Goal: Task Accomplishment & Management: Use online tool/utility

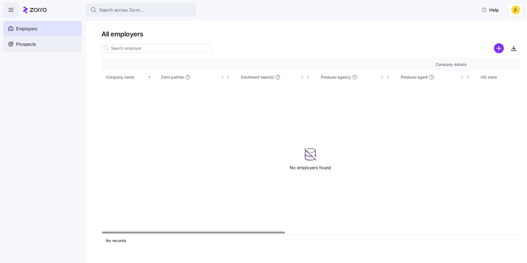
click at [50, 42] on div "Prospects" at bounding box center [42, 43] width 78 height 15
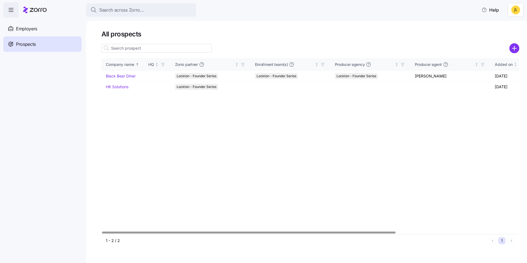
click at [514, 48] on icon "add icon" at bounding box center [514, 48] width 4 height 0
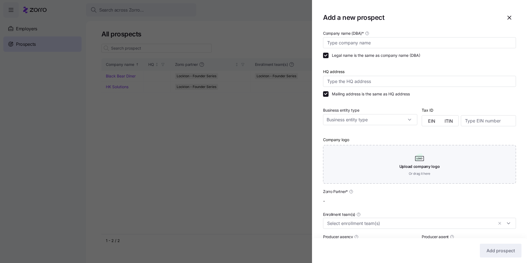
type input "Lockton - Founder Series"
click at [342, 44] on input "Company name (DBA) *" at bounding box center [419, 42] width 193 height 11
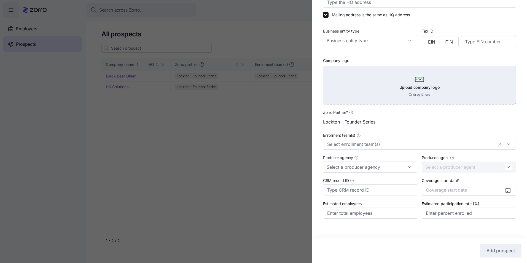
scroll to position [84, 0]
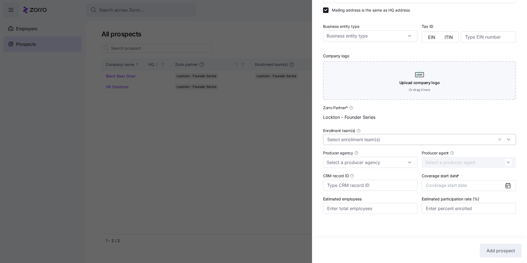
type input "Cosan Group"
click at [506, 139] on div at bounding box center [419, 139] width 193 height 11
click at [397, 153] on div "Lockton - Founder Series" at bounding box center [417, 153] width 181 height 7
click at [506, 184] on icon at bounding box center [508, 186] width 4 height 4
click at [506, 186] on icon at bounding box center [508, 186] width 4 height 4
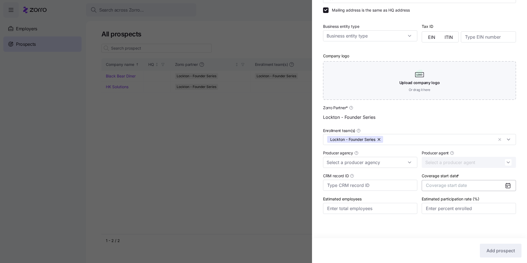
click at [465, 183] on span "Coverage start date" at bounding box center [446, 185] width 41 height 6
click at [500, 201] on icon "button" at bounding box center [501, 202] width 5 height 5
click at [440, 216] on button "Jan" at bounding box center [438, 217] width 28 height 12
click at [495, 249] on span "Add prospect" at bounding box center [500, 250] width 28 height 7
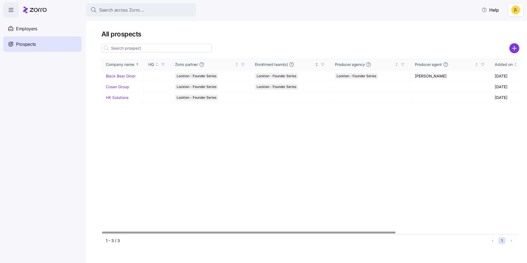
click at [283, 65] on span "Enrollment team(s)" at bounding box center [271, 65] width 33 height 6
click at [109, 85] on link "Cosan Group" at bounding box center [117, 86] width 23 height 5
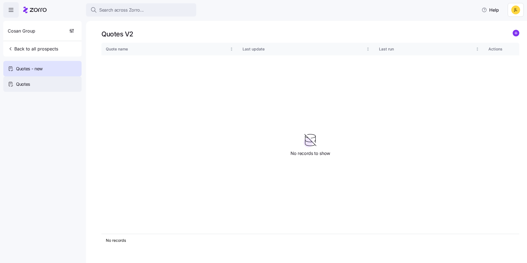
click at [41, 87] on div "Quotes" at bounding box center [42, 83] width 78 height 15
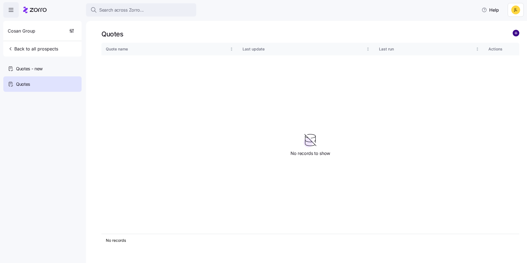
click at [515, 31] on circle "add icon" at bounding box center [516, 33] width 6 height 6
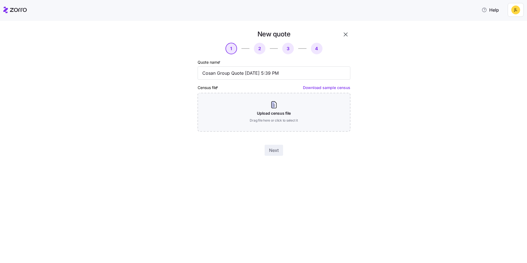
click at [320, 86] on link "Download sample census" at bounding box center [326, 87] width 47 height 5
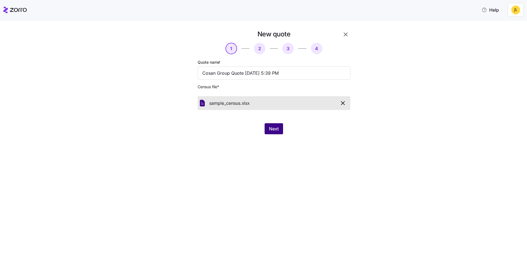
click at [276, 125] on button "Next" at bounding box center [274, 128] width 18 height 11
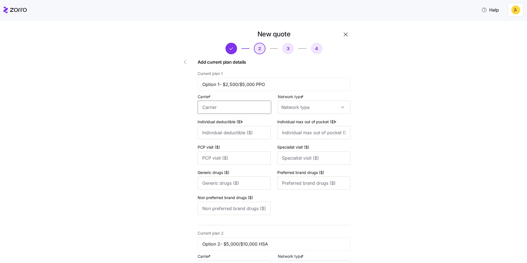
click at [242, 106] on input "Carrier *" at bounding box center [235, 107] width 74 height 13
click at [247, 127] on span "Anthem Blue Cross and Blue Shield" at bounding box center [232, 127] width 62 height 14
type input "Anthem Blue Cross and Blue Shield"
click at [296, 104] on input "Network type *" at bounding box center [314, 107] width 72 height 13
click at [301, 160] on div "PPO" at bounding box center [312, 159] width 68 height 12
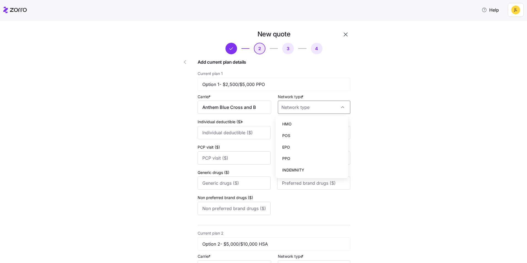
type input "PPO"
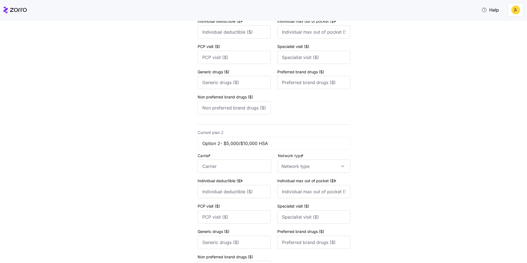
scroll to position [110, 0]
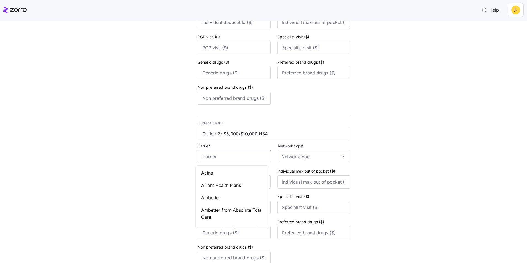
click at [244, 156] on input "Carrier *" at bounding box center [235, 156] width 74 height 13
drag, startPoint x: 238, startPoint y: 174, endPoint x: 252, endPoint y: 166, distance: 15.4
click at [238, 171] on span "Anthem Blue Cross and Blue Shield" at bounding box center [232, 176] width 62 height 14
type input "Anthem Blue Cross and Blue Shield"
click at [311, 154] on input "Network type *" at bounding box center [314, 156] width 72 height 13
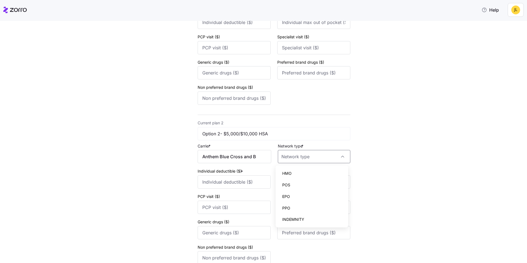
click at [307, 206] on div "PPO" at bounding box center [312, 208] width 68 height 12
type input "PPO"
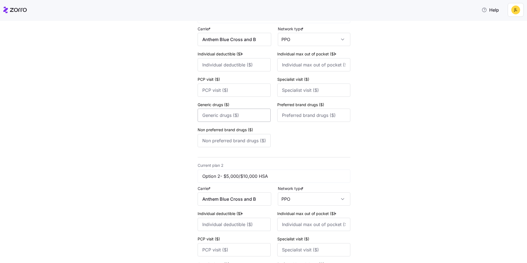
scroll to position [55, 0]
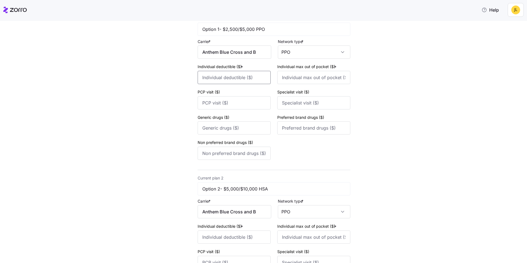
click at [226, 82] on input "Individual deductible ($) *" at bounding box center [234, 77] width 73 height 13
click at [378, 119] on div "New quote 2 3 4 Add current plan details Current plan 1 Option 1- $2,500/$5,000…" at bounding box center [267, 176] width 504 height 402
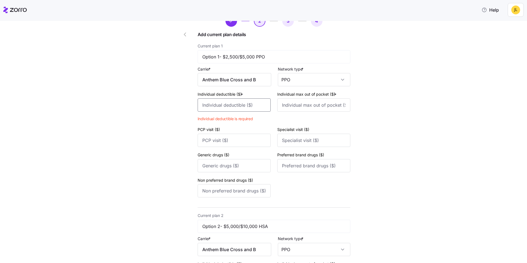
click at [246, 101] on input "Individual deductible ($) *" at bounding box center [234, 104] width 73 height 13
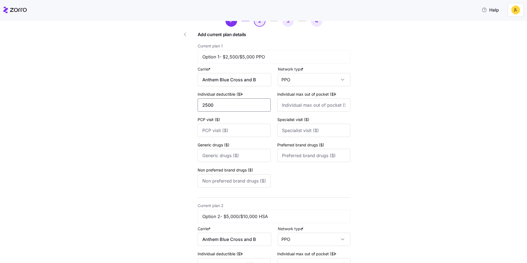
type input "2500"
type input "7000"
click at [243, 130] on input "PCP visit ($)" at bounding box center [234, 130] width 73 height 13
type input "35"
type input "70"
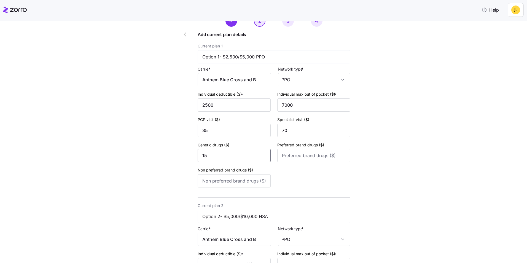
type input "15"
type input "50"
type input "90"
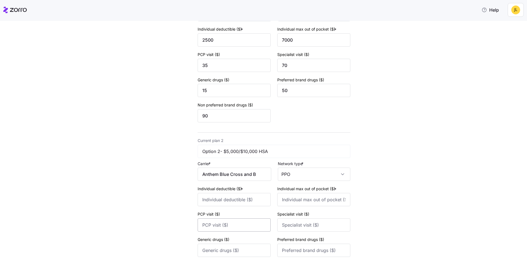
scroll to position [110, 0]
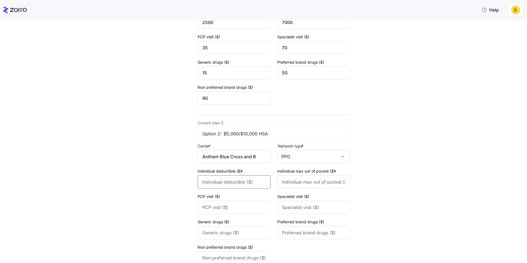
click at [247, 181] on input "Individual deductible ($) *" at bounding box center [234, 181] width 73 height 13
type input "5000"
type input "6900"
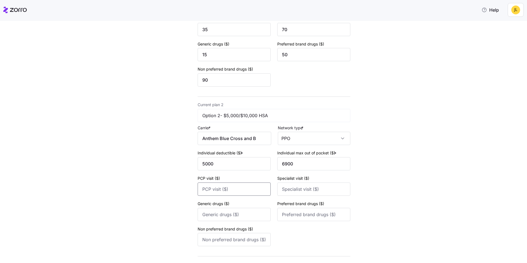
scroll to position [138, 0]
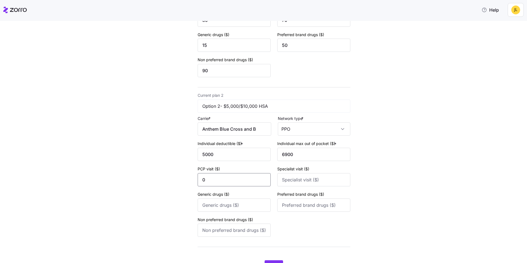
type input "0"
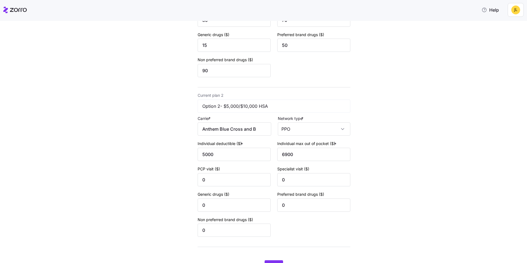
click at [381, 152] on div "New quote 2 3 4 Add current plan details Current plan 1 Option 1- $2,500/$5,000…" at bounding box center [267, 85] width 504 height 386
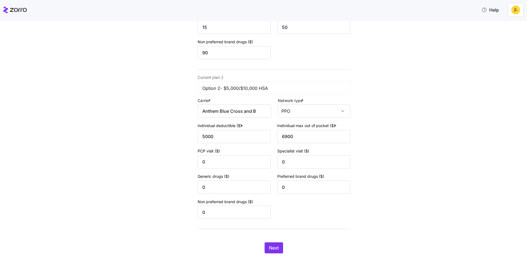
scroll to position [165, 0]
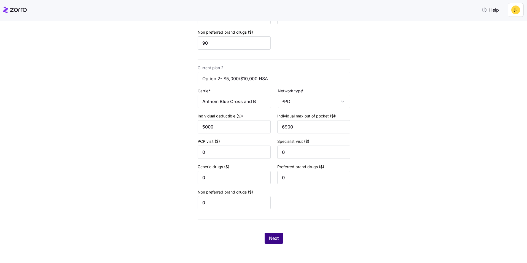
click at [274, 240] on span "Next" at bounding box center [274, 238] width 10 height 7
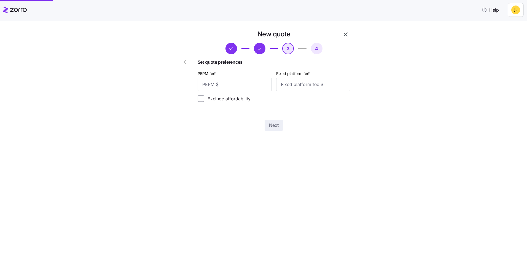
scroll to position [0, 0]
click at [235, 87] on input "PEPM fee *" at bounding box center [235, 84] width 74 height 13
click at [366, 185] on div "New quote 3 4 Set quote preferences PEPM fee * Fixed platform fee * Exclude aff…" at bounding box center [263, 142] width 527 height 242
click at [237, 87] on input "PEPM fee *" at bounding box center [235, 84] width 74 height 13
type input "55"
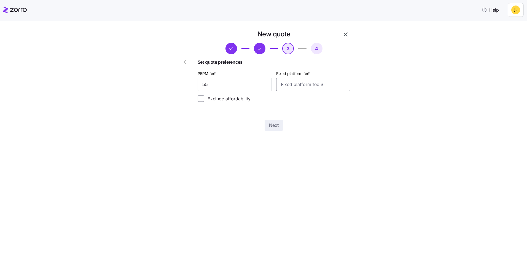
click at [299, 84] on input "Fixed platform fee *" at bounding box center [313, 84] width 74 height 13
type input "100"
click at [279, 128] on button "Next" at bounding box center [274, 125] width 18 height 11
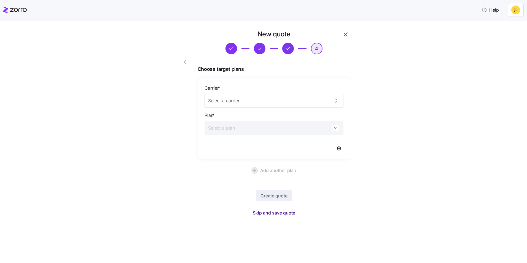
click at [288, 213] on span "Skip and save quote" at bounding box center [274, 212] width 42 height 7
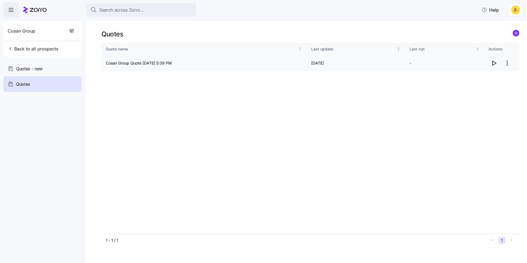
click at [494, 61] on icon "button" at bounding box center [494, 63] width 7 height 7
click at [495, 63] on icon "button" at bounding box center [494, 63] width 7 height 7
click at [513, 36] on icon "add icon" at bounding box center [516, 33] width 7 height 7
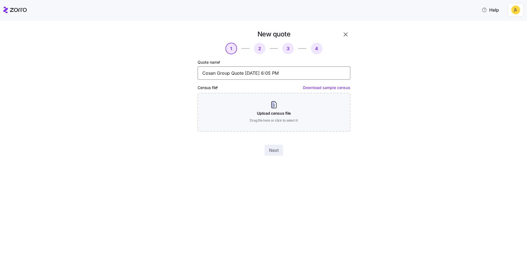
click at [302, 72] on input "Cosan Group Quote 09/17/2025 6:05 PM" at bounding box center [274, 72] width 153 height 13
type input "Cosan Group Quote 09/17/2025 6:05 PM - Hourly Only"
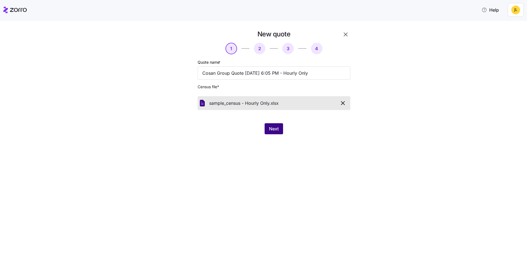
click at [272, 126] on span "Next" at bounding box center [274, 128] width 10 height 7
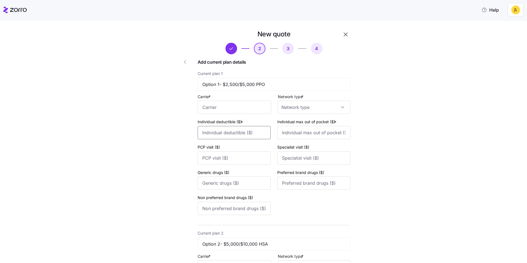
click at [234, 137] on input "Individual deductible ($) *" at bounding box center [234, 132] width 73 height 13
type input "2500"
type input "7000"
type input "35"
type input "70"
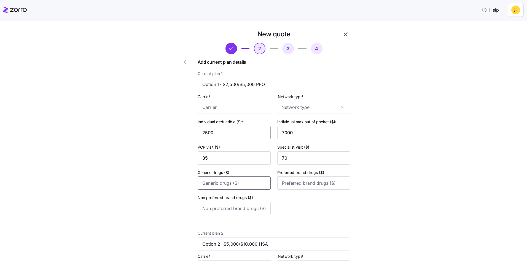
type input "15"
type input "50"
type input "90"
type input "5000"
type input "6900"
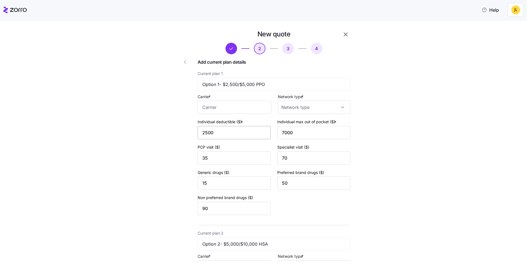
type input "0"
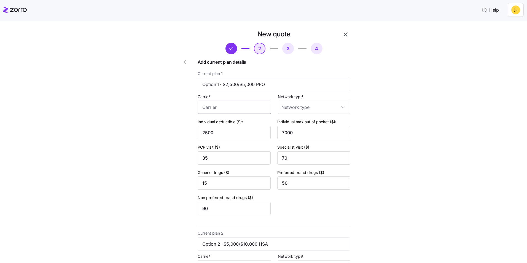
click at [245, 113] on input "Carrier *" at bounding box center [235, 107] width 74 height 13
click at [244, 139] on span "Anthem Blue Cross and Blue Shield" at bounding box center [232, 140] width 62 height 14
type input "Anthem Blue Cross and Blue Shield"
click at [299, 106] on input "Network type *" at bounding box center [314, 107] width 72 height 13
click at [295, 154] on div "PPO" at bounding box center [312, 159] width 68 height 12
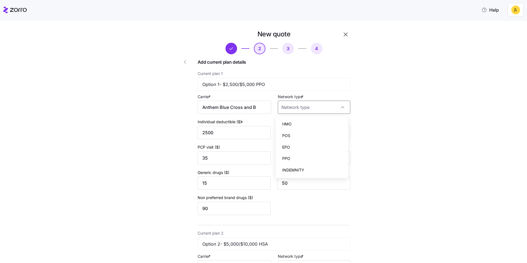
type input "PPO"
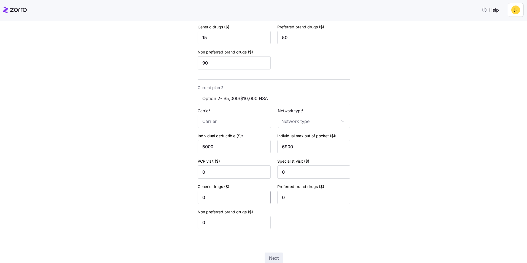
scroll to position [182, 0]
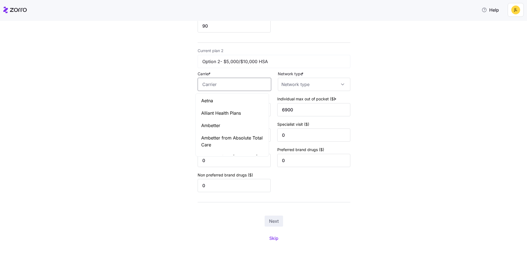
click at [229, 82] on input "Carrier *" at bounding box center [235, 84] width 74 height 13
click at [247, 120] on span "Anthem Blue Cross and Blue Shield" at bounding box center [232, 117] width 62 height 14
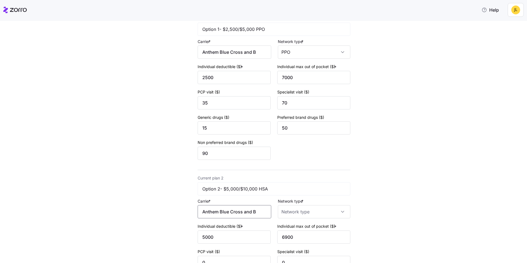
scroll to position [110, 0]
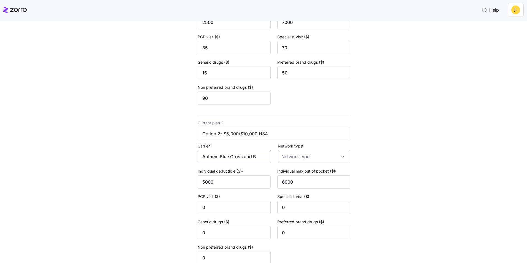
type input "Anthem Blue Cross and Blue Shield"
click at [295, 152] on input "Network type *" at bounding box center [314, 156] width 72 height 13
click at [301, 206] on div "PPO" at bounding box center [312, 208] width 68 height 12
type input "PPO"
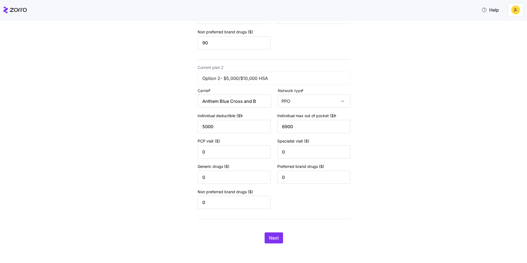
scroll to position [166, 0]
click at [276, 233] on button "Next" at bounding box center [274, 237] width 18 height 11
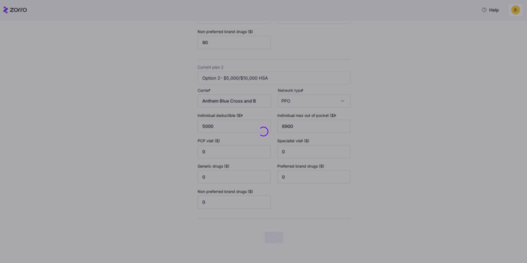
scroll to position [0, 0]
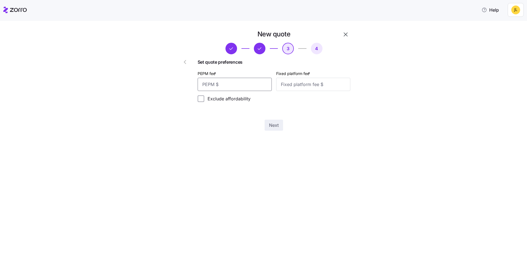
click at [224, 82] on input "PEPM fee *" at bounding box center [235, 84] width 74 height 13
type input "55"
drag, startPoint x: 296, startPoint y: 85, endPoint x: 296, endPoint y: 89, distance: 3.6
click at [296, 85] on input "Fixed platform fee *" at bounding box center [313, 84] width 74 height 13
type input "100"
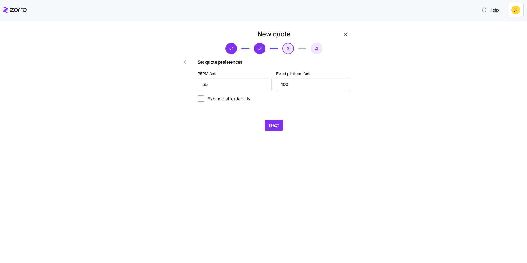
click at [279, 132] on div "New quote 3 4 Set quote preferences PEPM fee * 55 Fixed platform fee * 100 Excl…" at bounding box center [267, 83] width 193 height 107
click at [277, 127] on span "Next" at bounding box center [274, 125] width 10 height 7
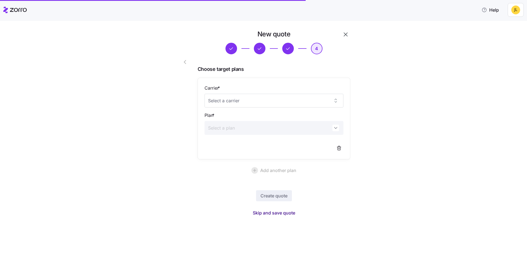
click at [279, 213] on span "Skip and save quote" at bounding box center [274, 212] width 42 height 7
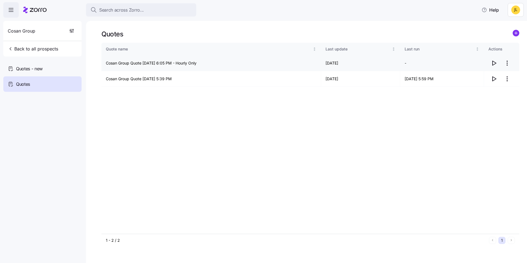
click at [494, 63] on icon "button" at bounding box center [494, 63] width 7 height 7
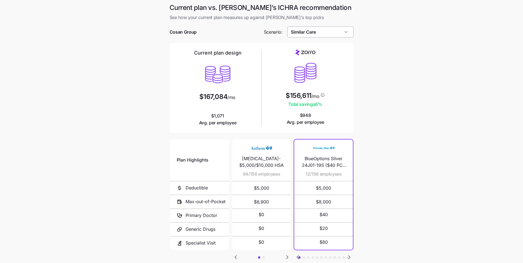
click at [324, 34] on input "Similar Care" at bounding box center [320, 31] width 66 height 11
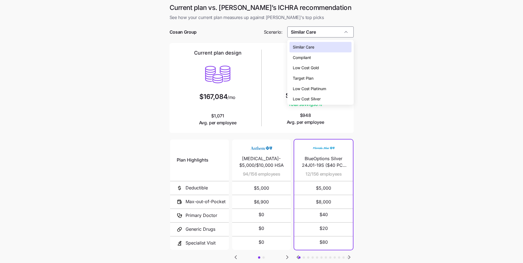
click at [321, 55] on div "Compliant" at bounding box center [320, 57] width 62 height 10
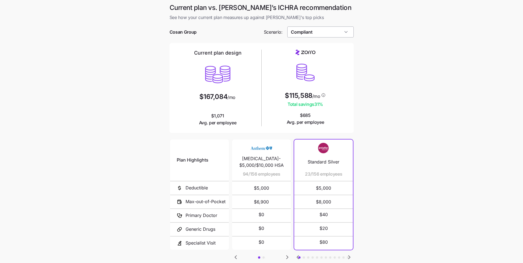
click at [333, 32] on input "Compliant" at bounding box center [320, 31] width 66 height 11
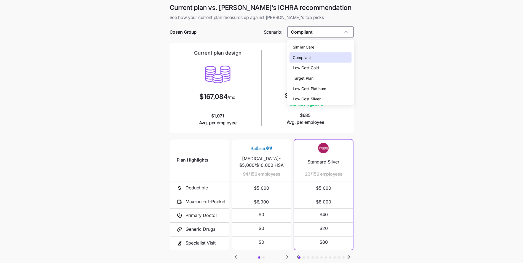
click at [321, 69] on div "Low Cost Gold" at bounding box center [320, 68] width 62 height 10
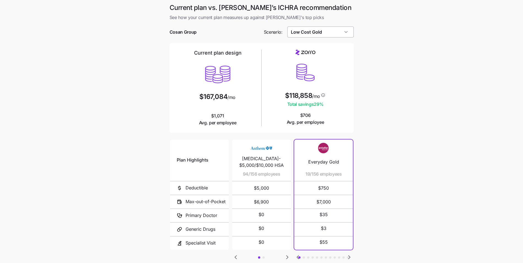
click at [317, 36] on input "Low Cost Gold" at bounding box center [320, 31] width 66 height 11
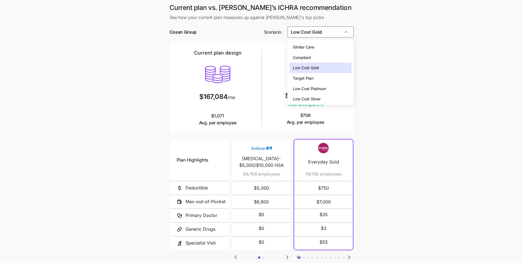
click at [319, 46] on div "Similar Care" at bounding box center [320, 47] width 62 height 10
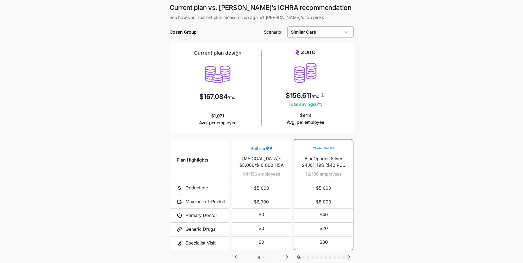
click at [342, 36] on input "Similar Care" at bounding box center [320, 31] width 66 height 11
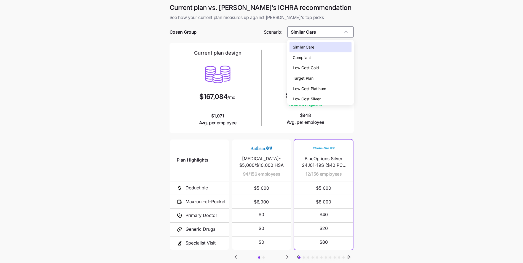
click at [325, 86] on span "Low Cost Platinum" at bounding box center [309, 89] width 33 height 6
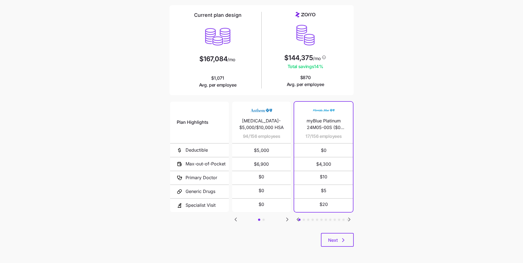
scroll to position [38, 0]
click at [349, 220] on icon "Go to next slide" at bounding box center [349, 218] width 2 height 3
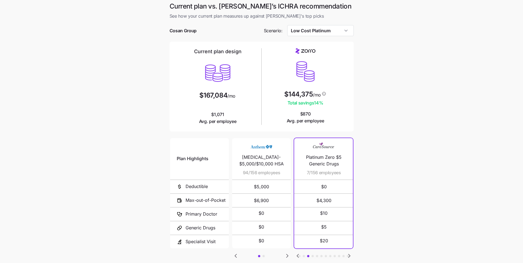
scroll to position [0, 0]
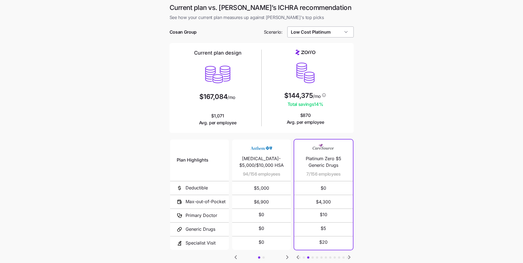
click at [316, 34] on input "Low Cost Platinum" at bounding box center [320, 31] width 66 height 11
click at [326, 65] on div "Low Cost Gold" at bounding box center [320, 68] width 62 height 10
type input "Low Cost Gold"
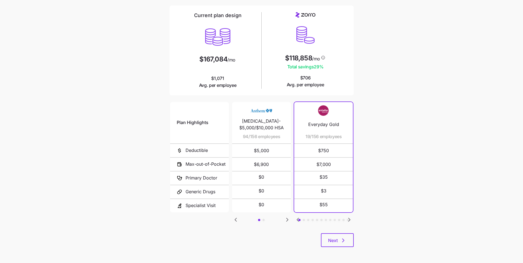
scroll to position [38, 0]
click at [346, 239] on button "Next" at bounding box center [337, 240] width 33 height 14
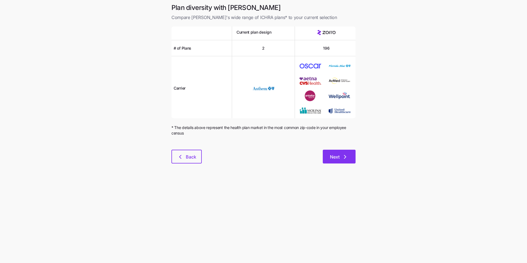
click at [345, 158] on icon "button" at bounding box center [345, 157] width 7 height 7
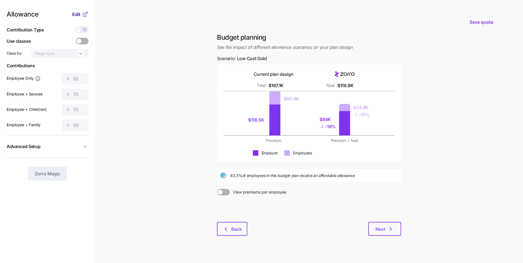
click at [80, 15] on span "Edit" at bounding box center [76, 14] width 8 height 7
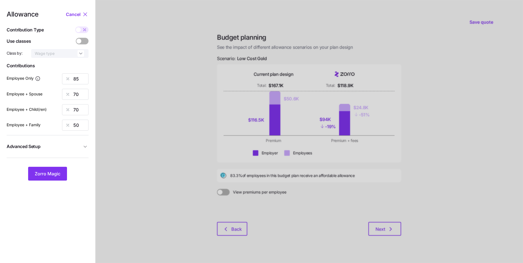
click at [66, 144] on span "Advanced Setup" at bounding box center [44, 146] width 75 height 7
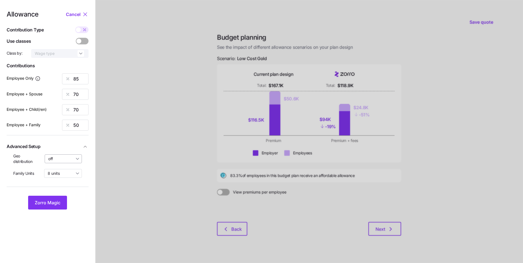
click at [65, 157] on input "off" at bounding box center [63, 158] width 37 height 9
click at [68, 179] on span "By area (98)" at bounding box center [61, 182] width 23 height 6
type input "By area (98)"
click at [57, 197] on button "Zorro Magic" at bounding box center [47, 203] width 39 height 14
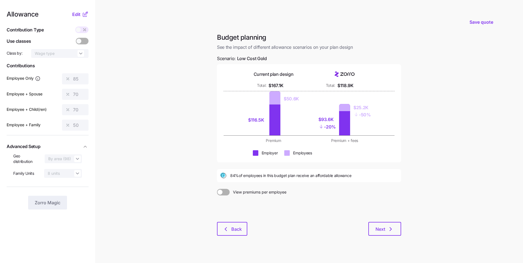
click at [82, 17] on icon at bounding box center [85, 14] width 7 height 7
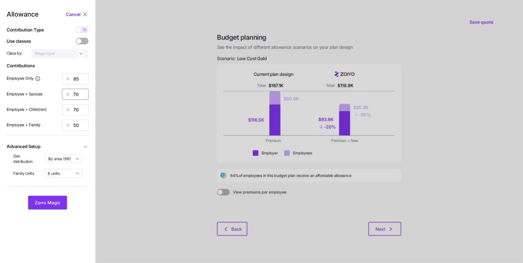
click at [75, 93] on input "70" at bounding box center [75, 94] width 26 height 11
type input "50"
click at [77, 111] on input "70" at bounding box center [75, 109] width 26 height 11
type input "50"
click at [79, 78] on input "85" at bounding box center [75, 78] width 26 height 11
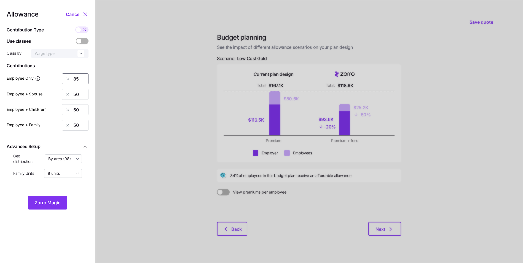
type input "8"
type input "90"
click at [57, 201] on span "Zorro Magic" at bounding box center [48, 202] width 26 height 7
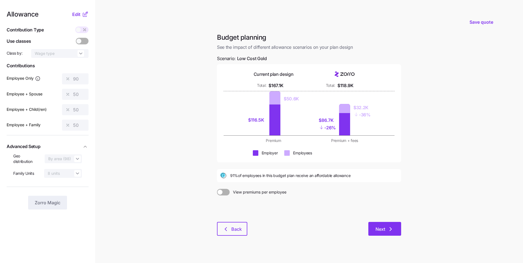
click at [395, 228] on button "Next" at bounding box center [384, 229] width 33 height 14
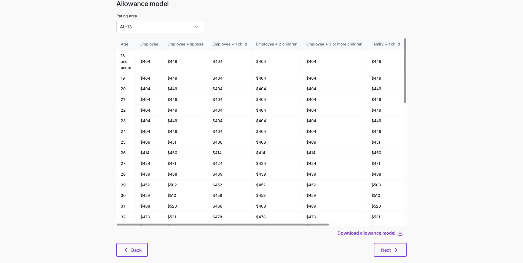
scroll to position [29, 0]
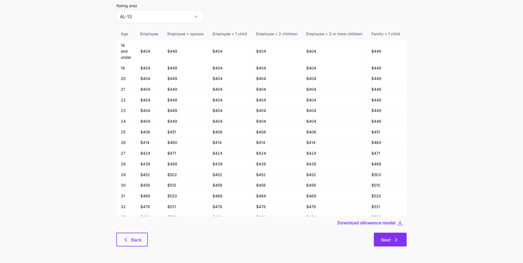
click at [394, 238] on icon "button" at bounding box center [396, 239] width 7 height 7
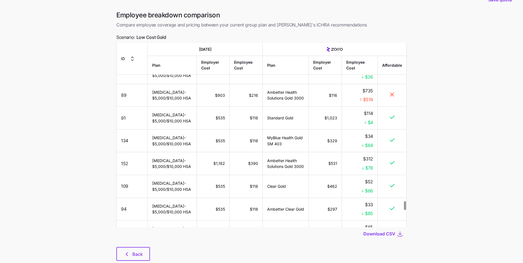
scroll to position [28, 0]
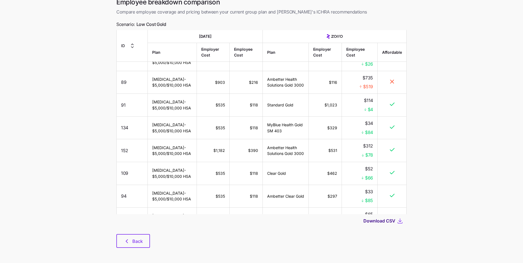
click at [386, 224] on span "Download CSV" at bounding box center [379, 220] width 32 height 7
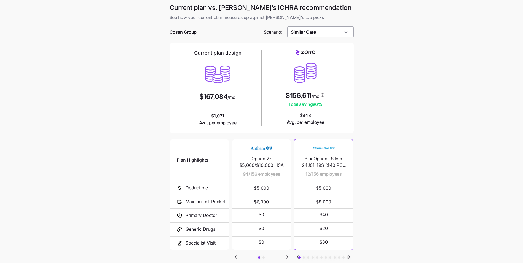
click at [334, 32] on input "Similar Care" at bounding box center [320, 31] width 66 height 11
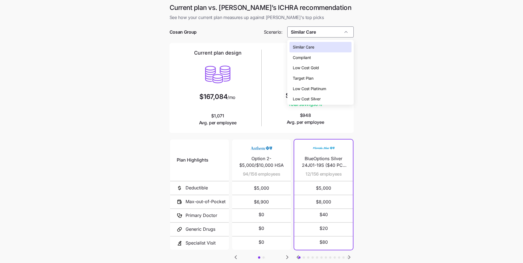
click at [319, 69] on div "Low Cost Gold" at bounding box center [320, 68] width 62 height 10
type input "Low Cost Gold"
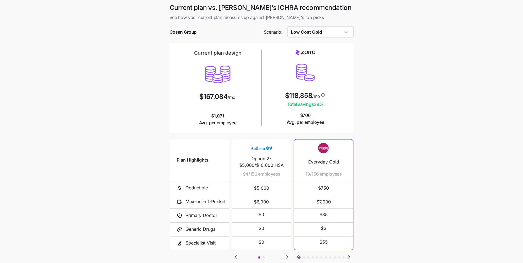
scroll to position [38, 0]
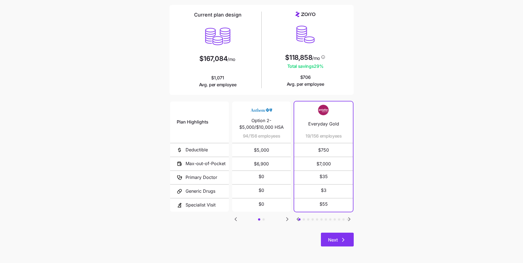
click at [338, 239] on span "Next" at bounding box center [337, 239] width 18 height 7
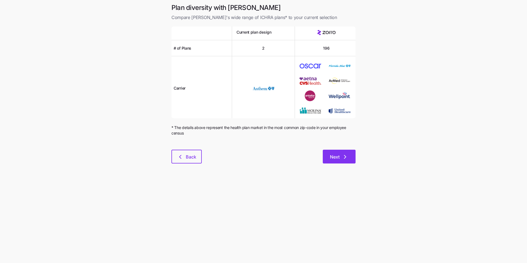
click at [342, 159] on icon "button" at bounding box center [345, 157] width 7 height 7
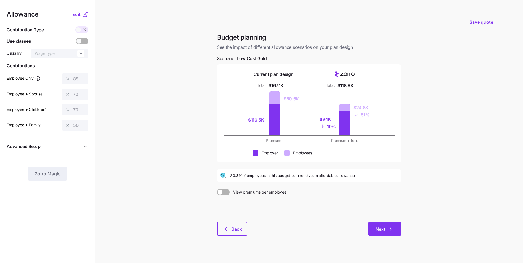
click at [389, 226] on icon "button" at bounding box center [390, 229] width 7 height 7
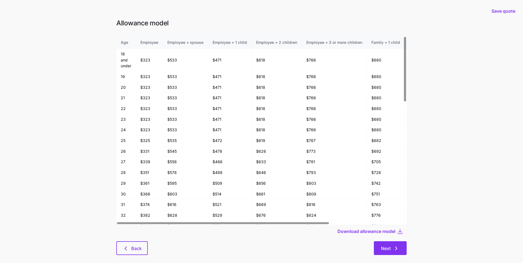
click at [399, 246] on button "Next" at bounding box center [390, 248] width 33 height 14
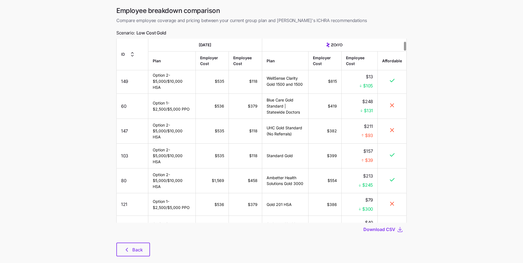
scroll to position [29, 0]
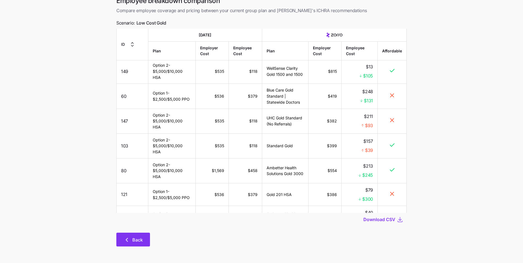
click at [134, 235] on button "Back" at bounding box center [133, 240] width 34 height 14
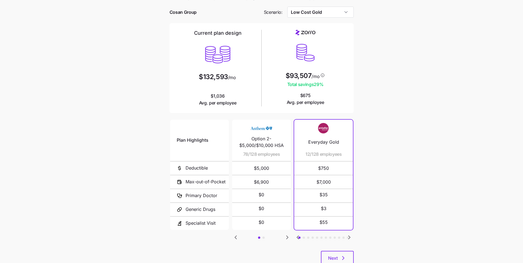
scroll to position [38, 0]
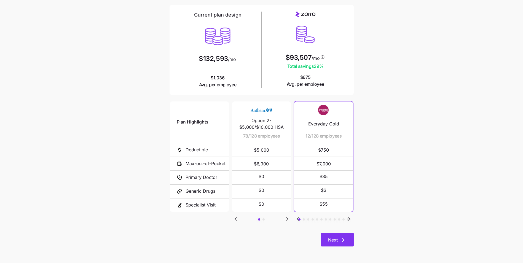
click at [349, 238] on button "Next" at bounding box center [337, 240] width 33 height 14
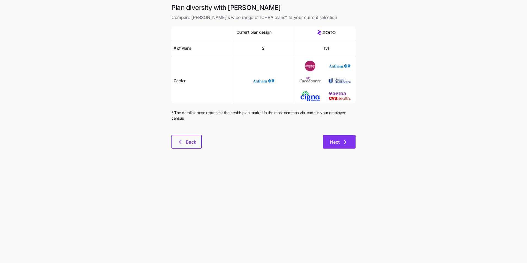
click at [340, 141] on span "Next" at bounding box center [339, 142] width 18 height 7
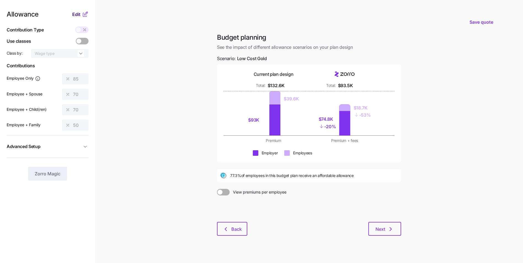
click at [79, 13] on span "Edit" at bounding box center [76, 14] width 8 height 7
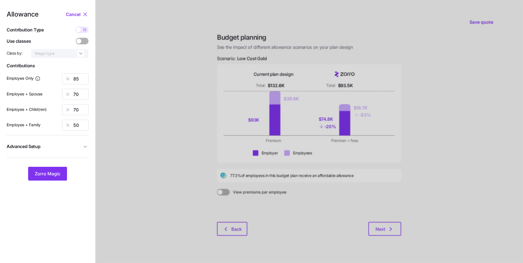
click at [78, 140] on button "Advanced Setup" at bounding box center [48, 147] width 82 height 14
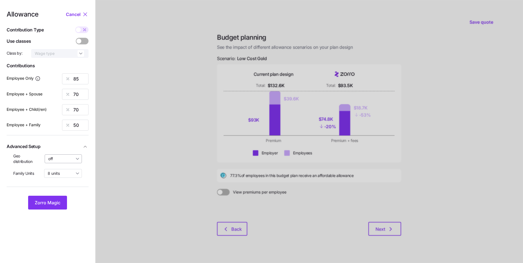
click at [71, 158] on input "off" at bounding box center [63, 158] width 37 height 9
click at [65, 182] on span "By area (85)" at bounding box center [61, 182] width 22 height 6
type input "By area (85)"
click at [76, 79] on input "85" at bounding box center [75, 78] width 26 height 11
type input "8"
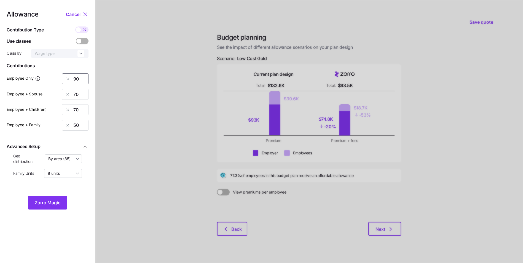
type input "90"
type input "50"
click at [57, 199] on button "Zorro Magic" at bounding box center [47, 203] width 39 height 14
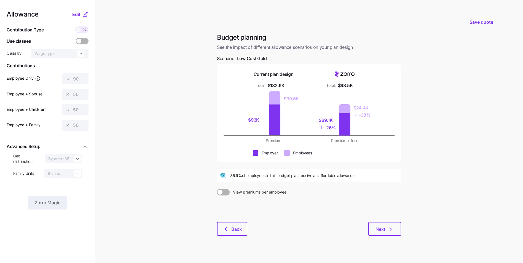
click at [82, 16] on icon at bounding box center [85, 14] width 7 height 7
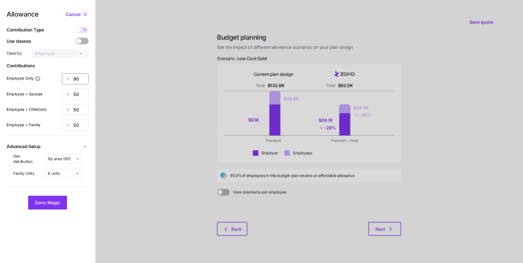
click at [76, 80] on input "90" at bounding box center [75, 78] width 26 height 11
click at [79, 79] on input "90" at bounding box center [75, 78] width 26 height 11
type input "95"
type input "60"
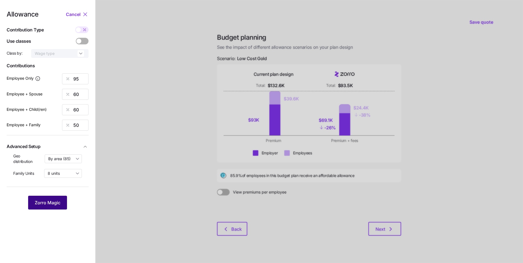
click at [59, 198] on button "Zorro Magic" at bounding box center [47, 203] width 39 height 14
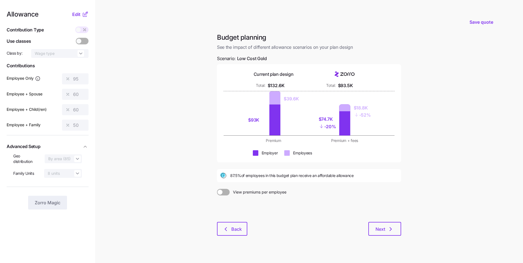
click at [79, 21] on div "Allowance Edit Contribution Type Use classes Class by: Wage type Contributions …" at bounding box center [48, 110] width 82 height 198
click at [78, 16] on span "Edit" at bounding box center [76, 14] width 8 height 7
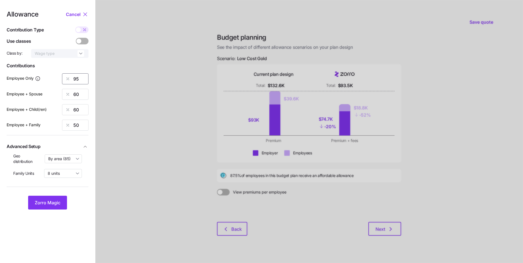
click at [80, 79] on input "95" at bounding box center [75, 78] width 26 height 11
type input "90"
type input "50"
click at [59, 203] on span "Zorro Magic" at bounding box center [48, 202] width 26 height 7
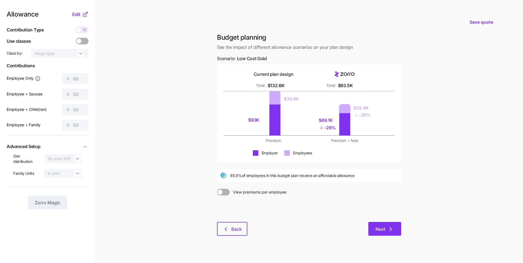
click at [388, 230] on icon "button" at bounding box center [390, 229] width 7 height 7
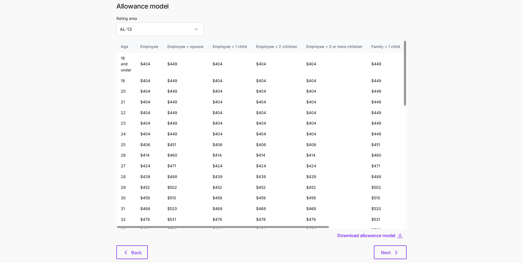
scroll to position [29, 0]
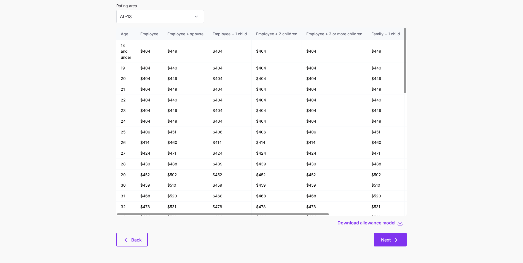
click at [391, 239] on span "Next" at bounding box center [390, 239] width 18 height 7
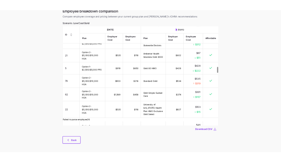
scroll to position [1268, 0]
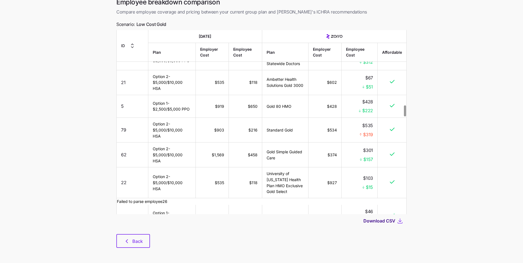
click at [392, 223] on span "Download CSV" at bounding box center [379, 220] width 32 height 7
